Goal: Check status: Check status

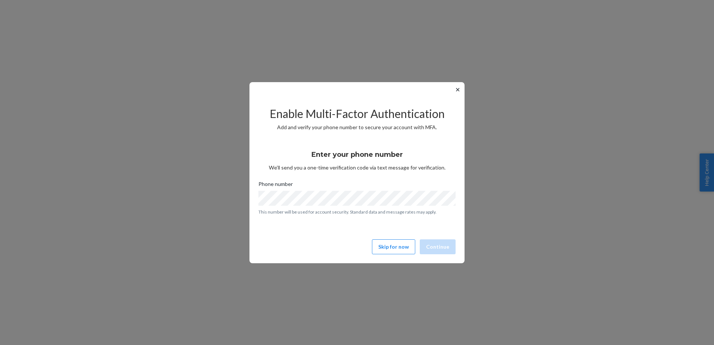
click at [461, 88] on button "✕" at bounding box center [457, 89] width 8 height 9
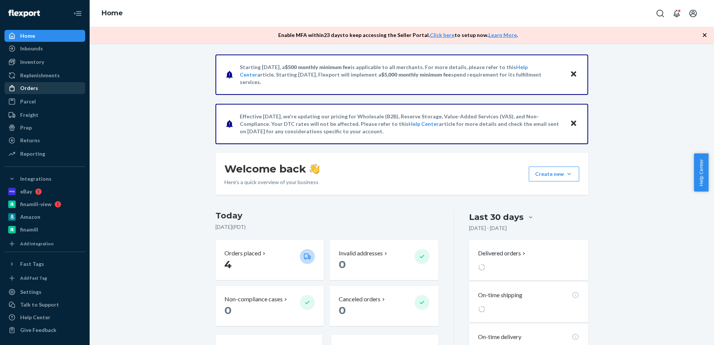
click at [12, 83] on div "Orders" at bounding box center [44, 88] width 79 height 10
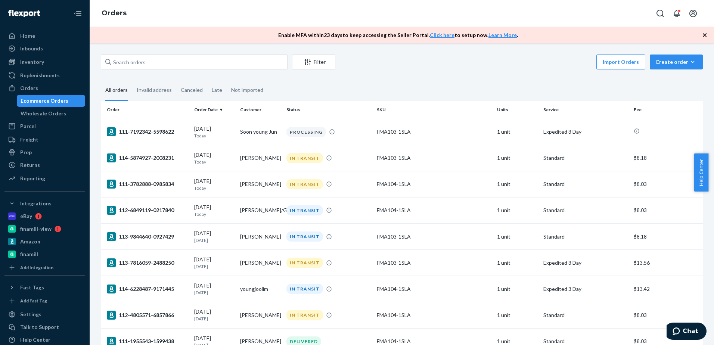
click at [704, 33] on icon "button" at bounding box center [704, 34] width 7 height 7
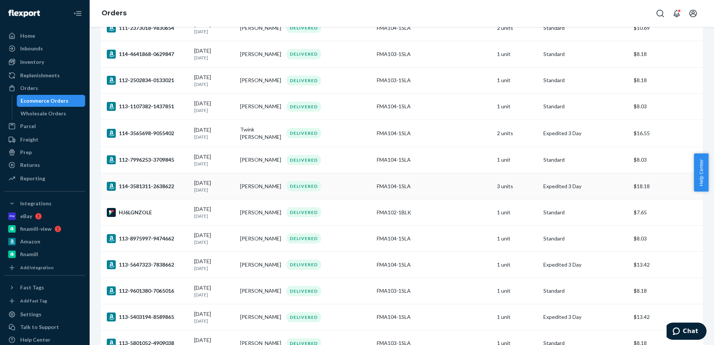
scroll to position [485, 0]
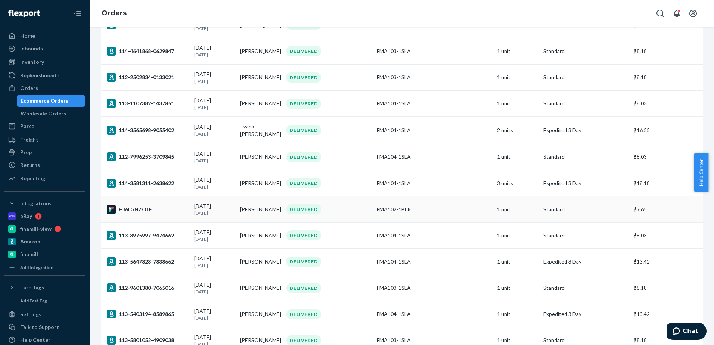
click at [147, 212] on div "HJ6LGNZOLE" at bounding box center [147, 209] width 81 height 9
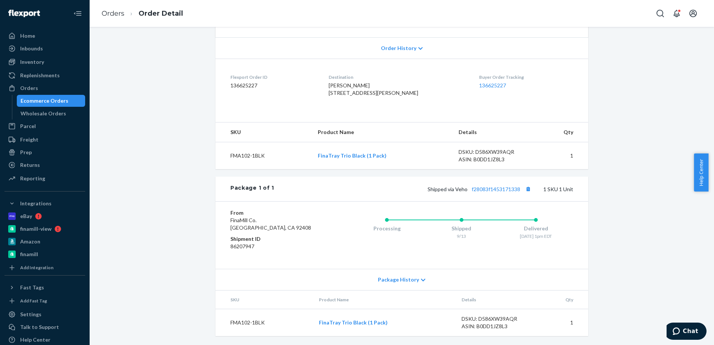
scroll to position [165, 0]
click at [483, 189] on link "f28083f1453171338" at bounding box center [495, 189] width 49 height 6
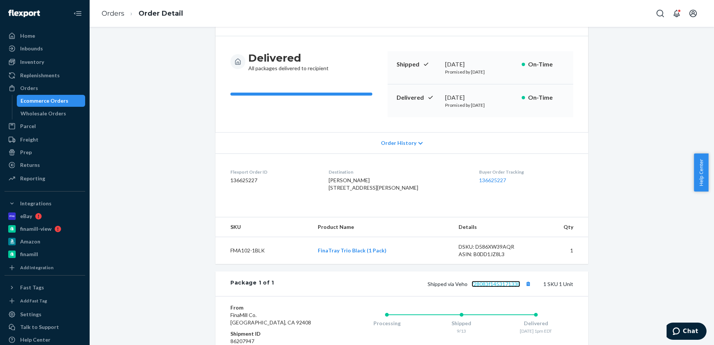
scroll to position [112, 0]
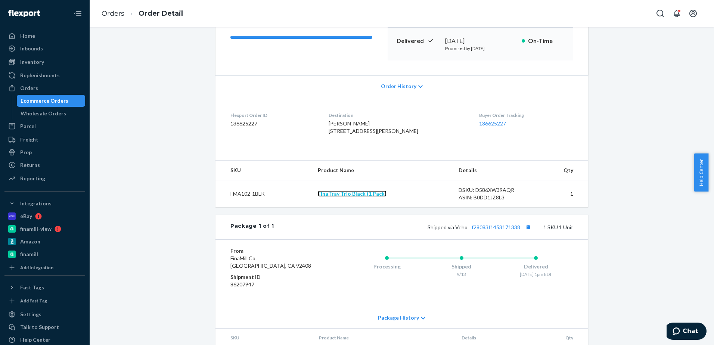
click at [345, 197] on link "FinaTray Trio Black (1 Pack)" at bounding box center [352, 193] width 69 height 6
